Goal: Navigation & Orientation: Find specific page/section

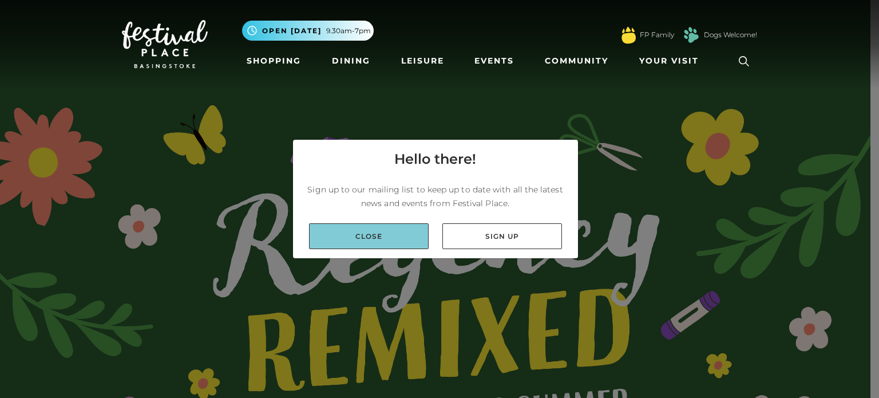
click at [368, 236] on link "Close" at bounding box center [369, 236] width 120 height 26
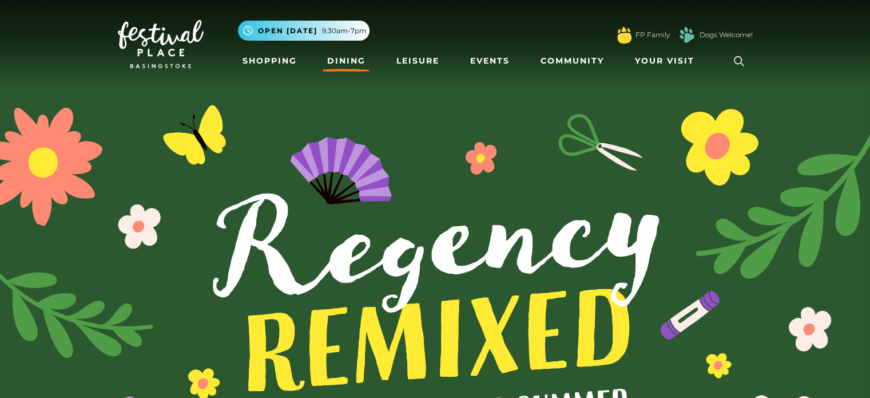
click at [347, 58] on link "Dining" at bounding box center [346, 60] width 47 height 21
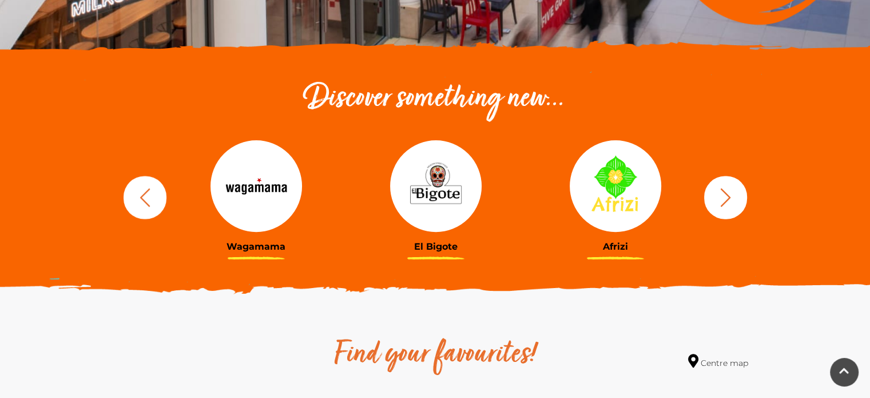
scroll to position [343, 0]
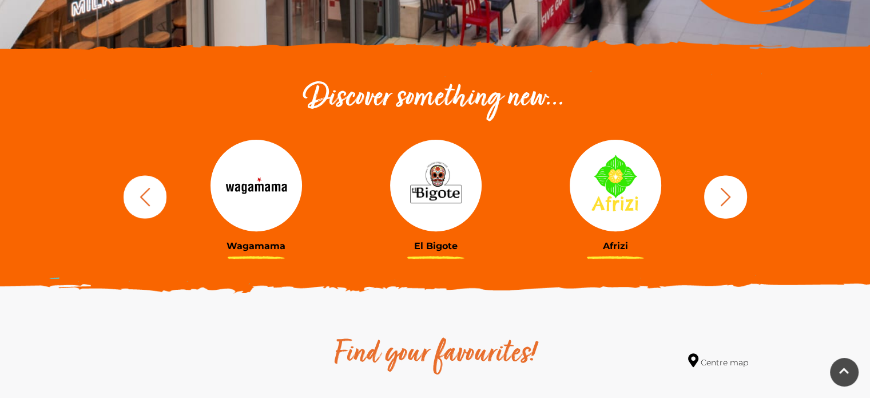
click at [730, 195] on icon "button" at bounding box center [725, 196] width 21 height 21
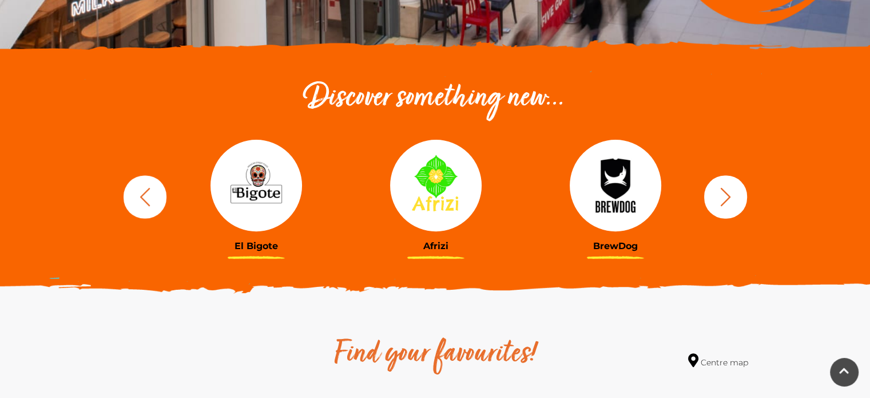
click at [730, 195] on icon "button" at bounding box center [725, 196] width 21 height 21
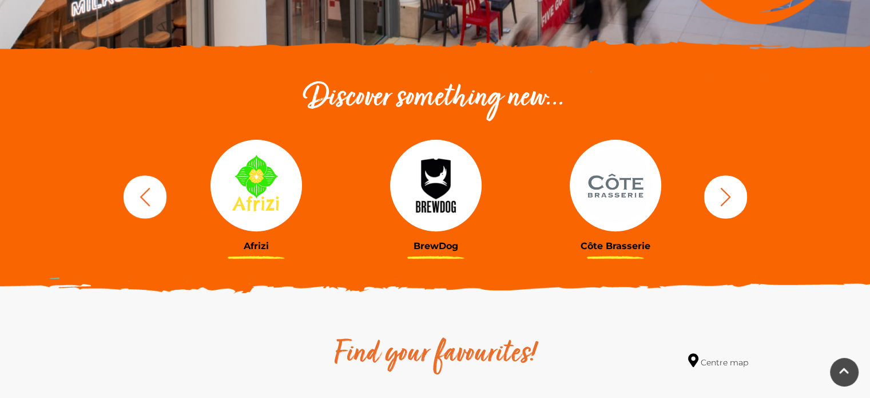
click at [730, 195] on icon "button" at bounding box center [725, 196] width 21 height 21
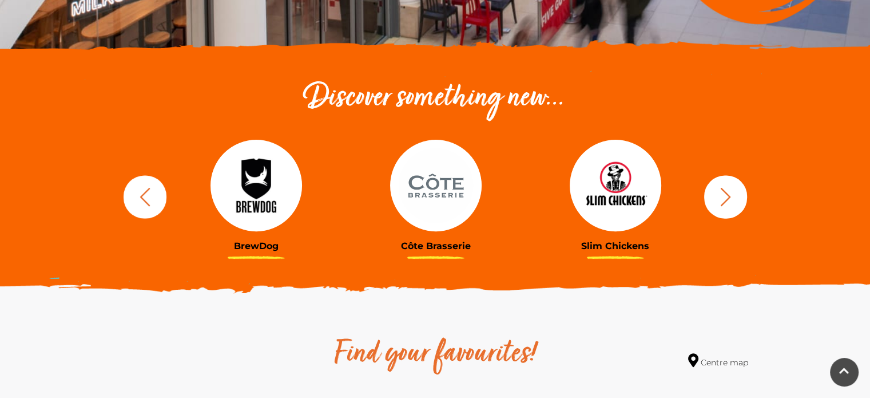
click at [730, 195] on icon "button" at bounding box center [725, 196] width 21 height 21
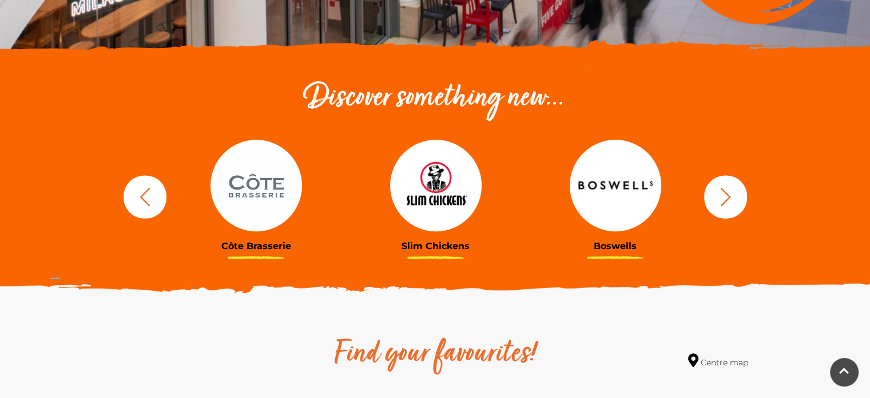
click at [730, 195] on icon "button" at bounding box center [725, 196] width 21 height 21
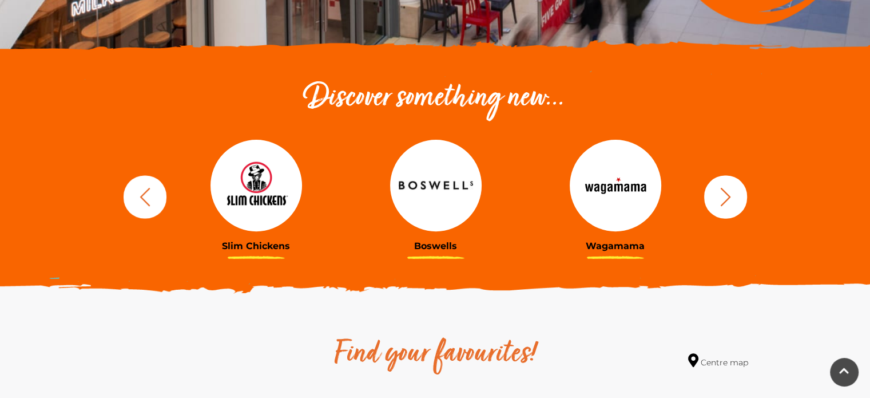
click at [730, 195] on icon "button" at bounding box center [725, 196] width 21 height 21
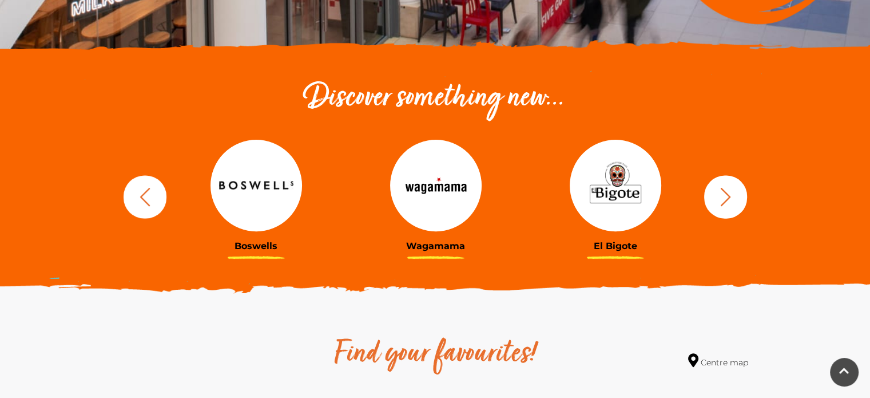
click at [730, 195] on icon "button" at bounding box center [725, 196] width 21 height 21
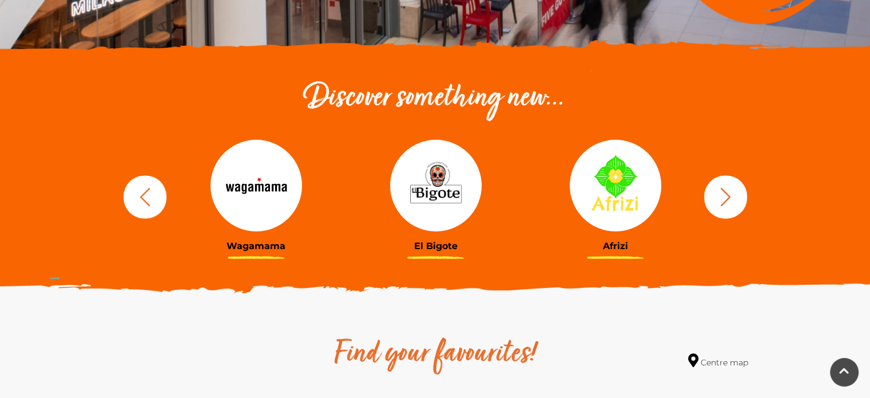
click at [730, 195] on icon "button" at bounding box center [725, 196] width 21 height 21
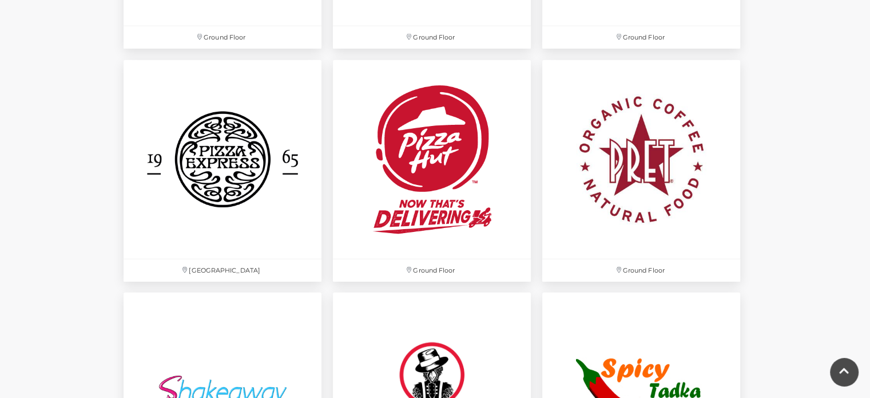
scroll to position [3033, 0]
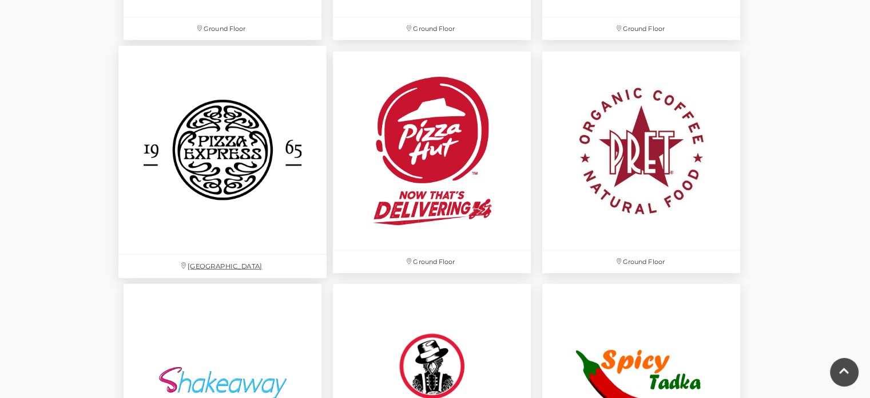
click at [229, 129] on img at bounding box center [222, 150] width 208 height 208
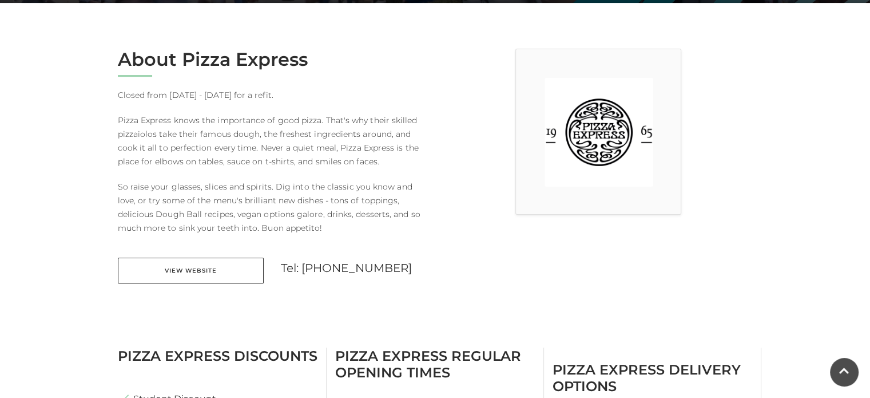
scroll to position [286, 0]
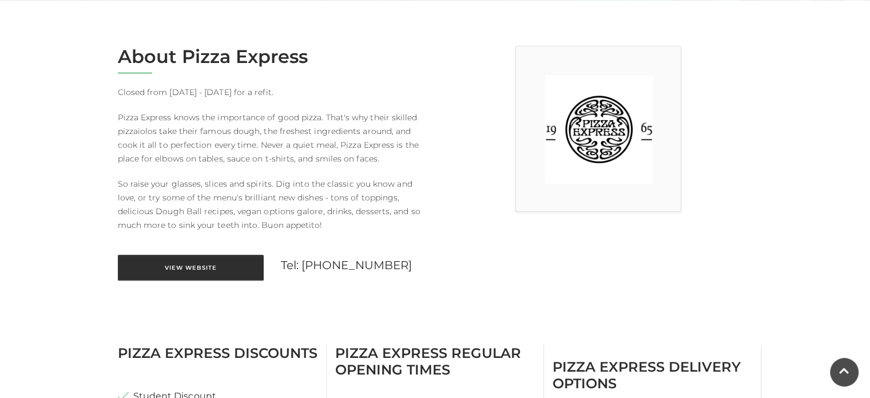
click at [165, 274] on link "View Website" at bounding box center [191, 268] width 146 height 26
